Goal: Complete application form

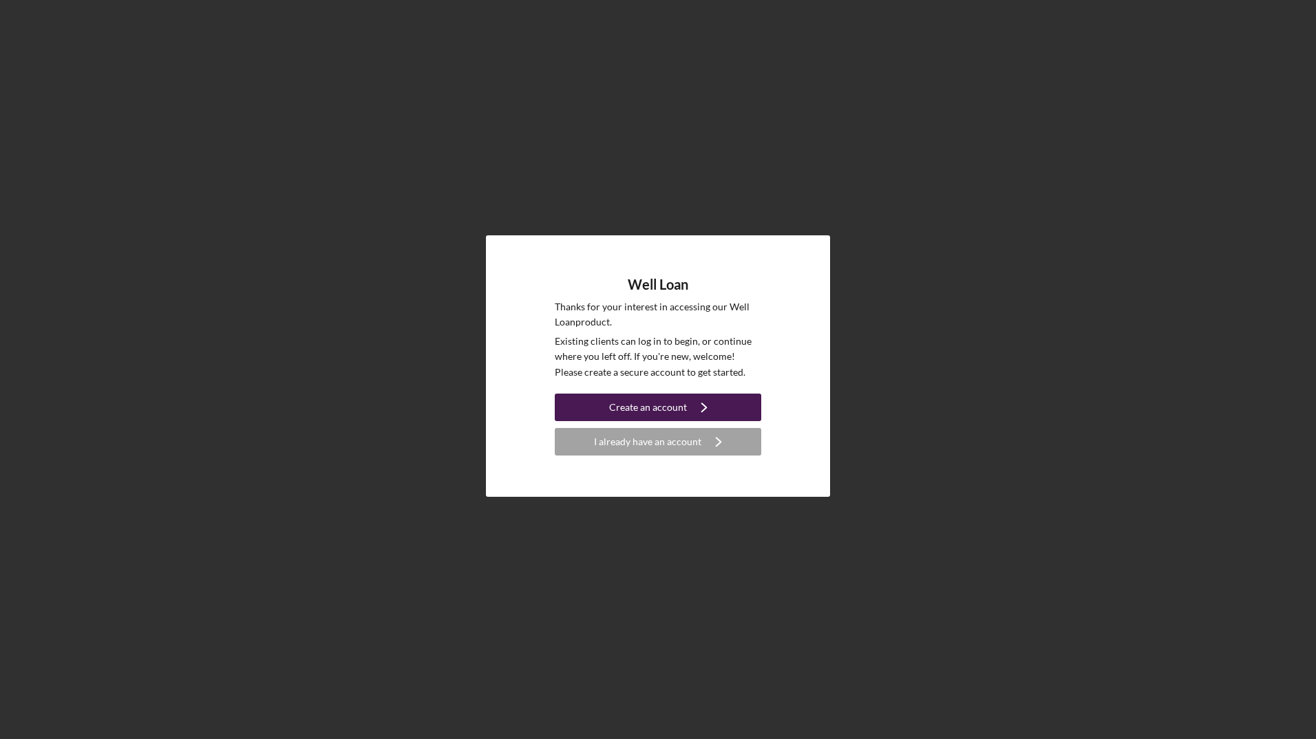
click at [701, 409] on icon "Icon/Navigate" at bounding box center [704, 407] width 34 height 34
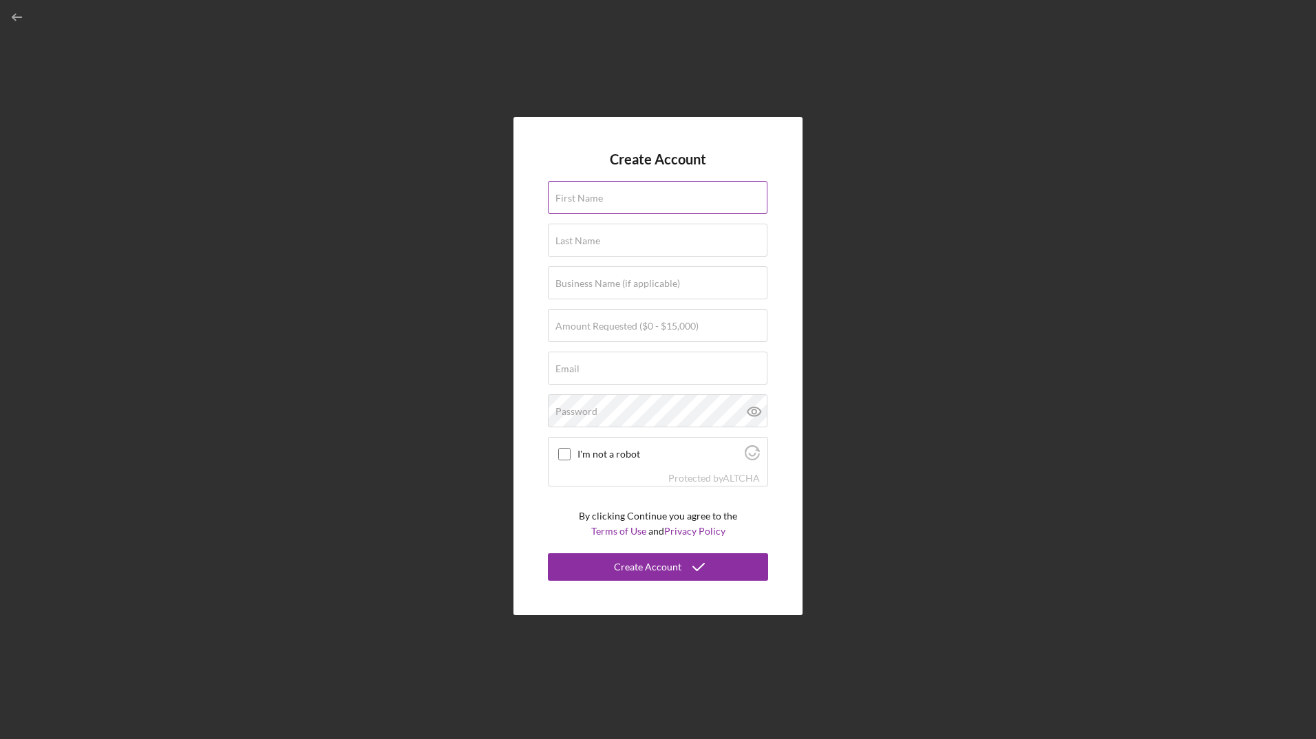
click at [591, 202] on label "First Name" at bounding box center [578, 198] width 47 height 11
click at [591, 202] on input "First Name" at bounding box center [658, 197] width 220 height 33
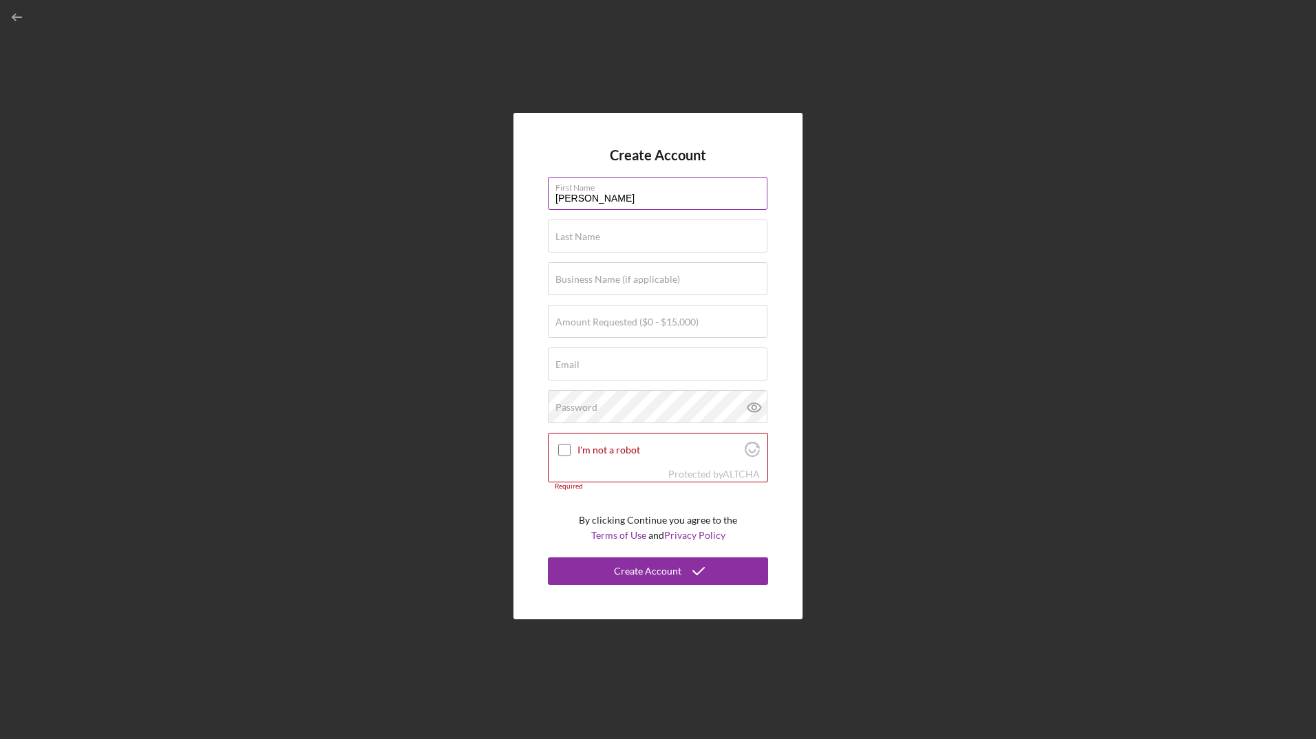
type input "[PERSON_NAME]"
type input "[PERSON_NAME][EMAIL_ADDRESS][PERSON_NAME][DOMAIN_NAME]"
drag, startPoint x: 704, startPoint y: 372, endPoint x: 549, endPoint y: 372, distance: 154.8
click at [549, 372] on input "[PERSON_NAME][EMAIL_ADDRESS][PERSON_NAME][DOMAIN_NAME]" at bounding box center [658, 364] width 220 height 33
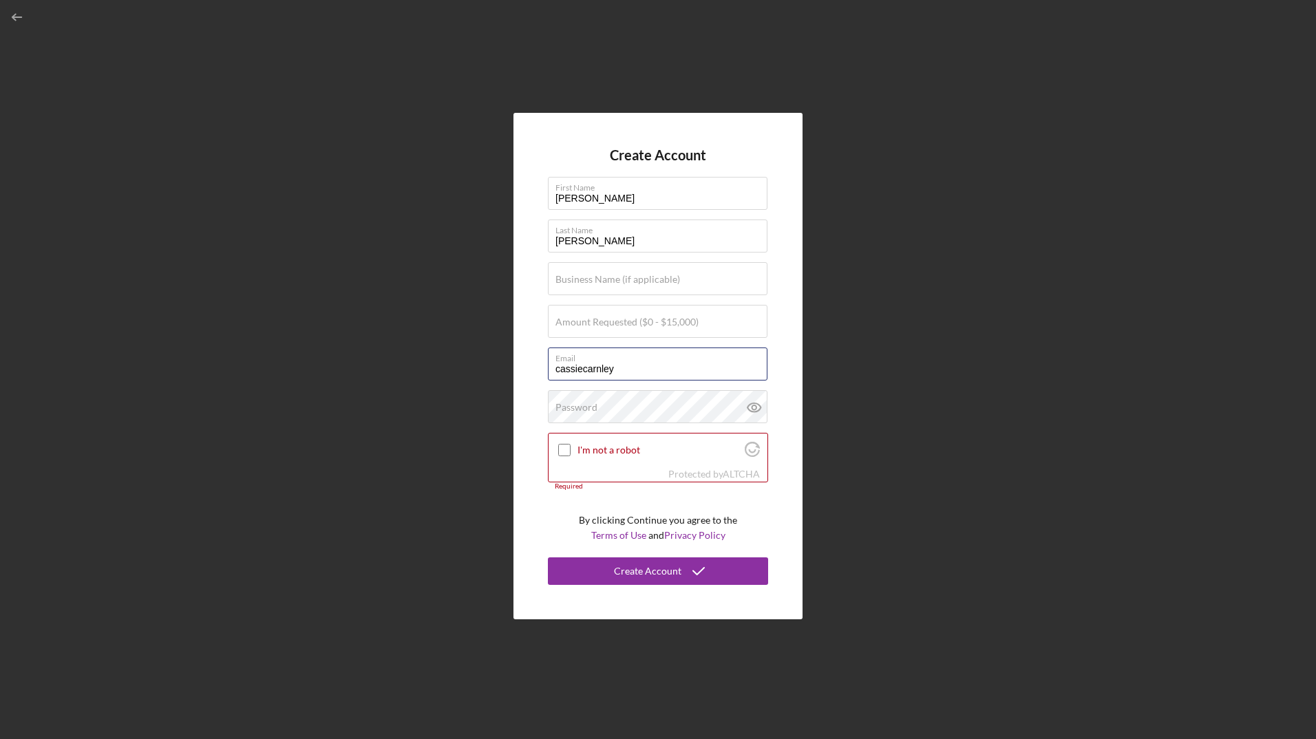
type input "[EMAIL_ADDRESS][DOMAIN_NAME]"
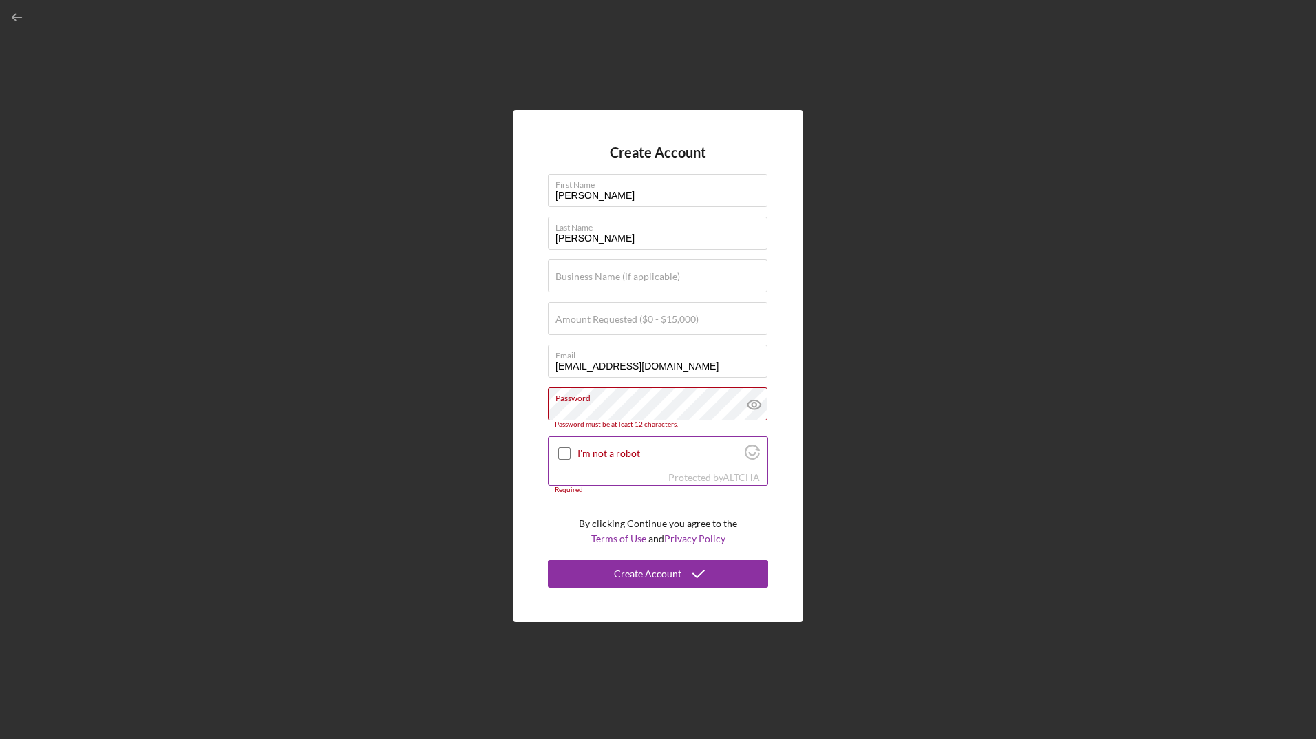
click at [563, 447] on input "I'm not a robot" at bounding box center [564, 453] width 12 height 12
checkbox input "true"
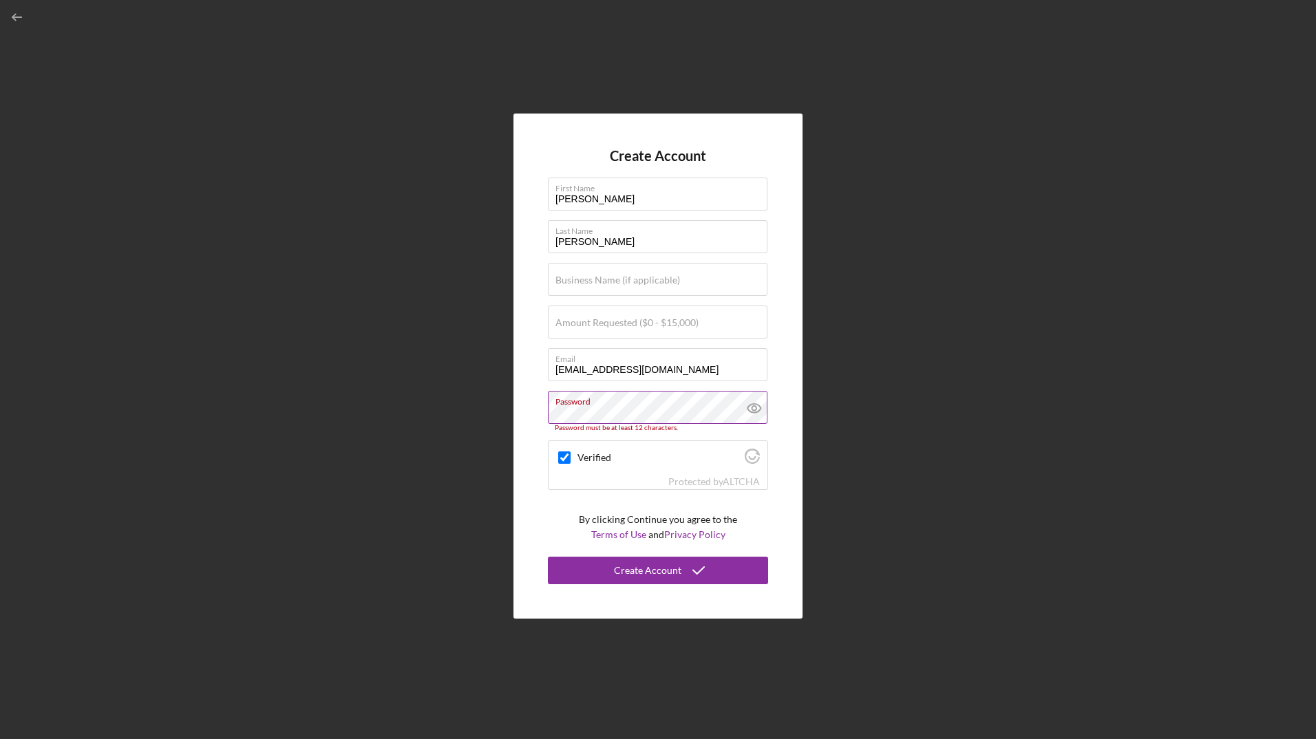
click at [752, 405] on icon at bounding box center [753, 408] width 13 height 9
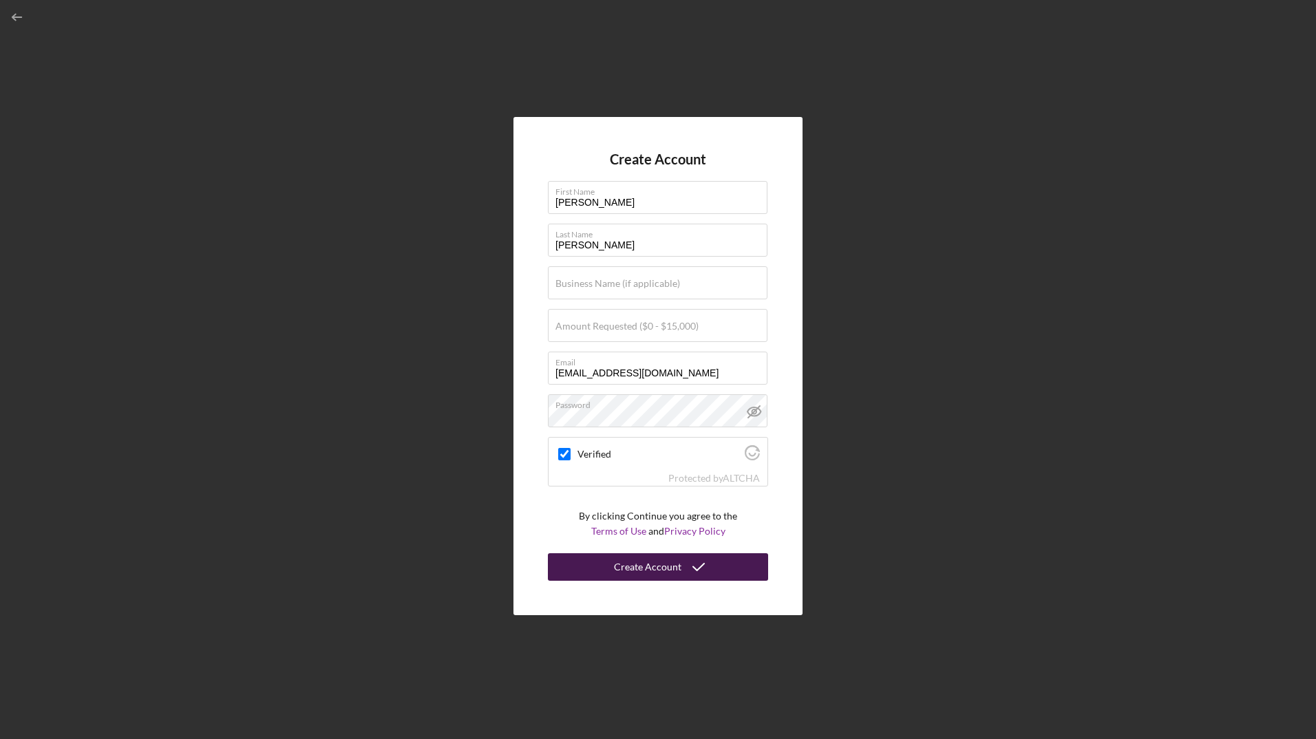
click at [616, 571] on button "Create Account" at bounding box center [658, 567] width 220 height 28
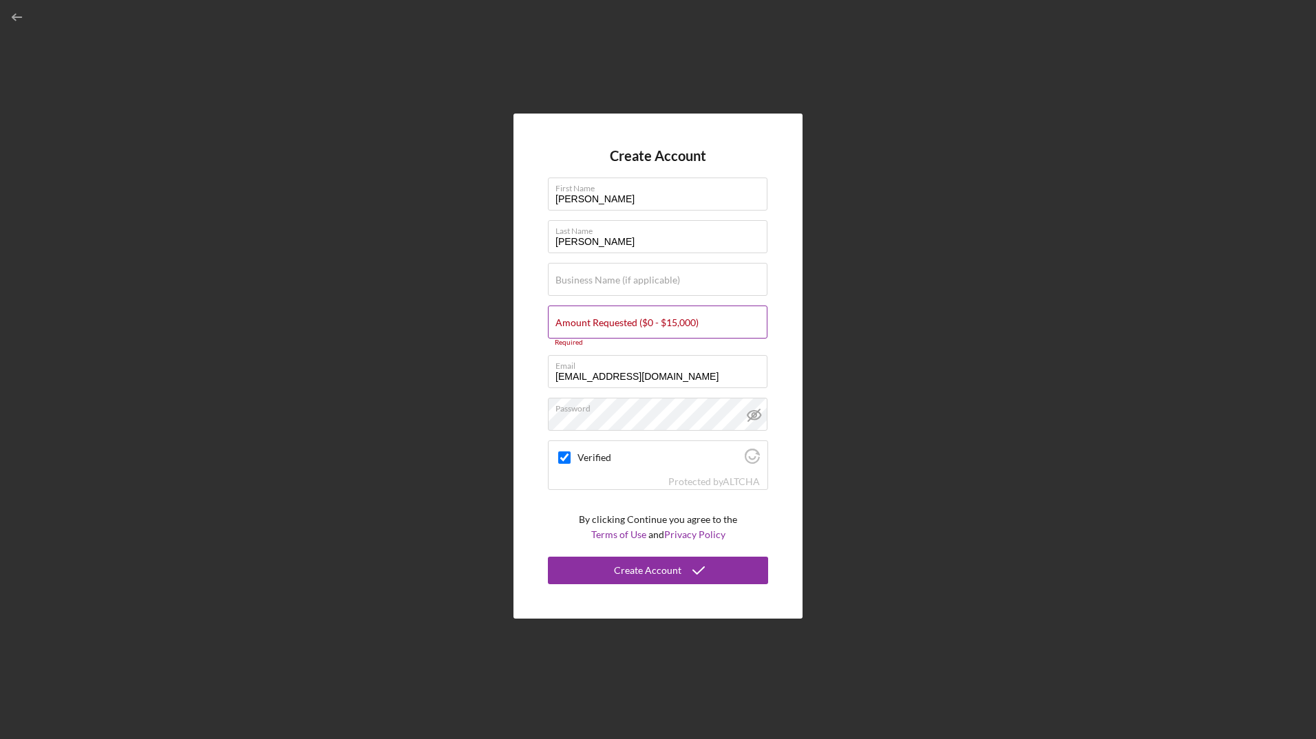
click at [597, 327] on label "Amount Requested ($0 - $15,000)" at bounding box center [626, 322] width 143 height 11
click at [597, 327] on input "Amount Requested ($0 - $15,000)" at bounding box center [658, 322] width 220 height 33
